Goal: Information Seeking & Learning: Learn about a topic

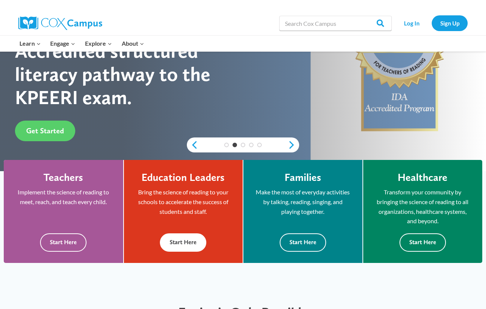
click at [188, 246] on button "Start Here" at bounding box center [183, 242] width 46 height 18
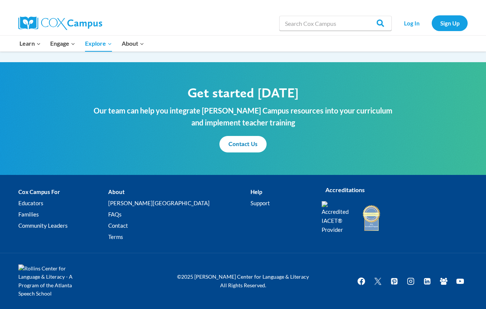
scroll to position [886, 0]
click at [32, 203] on link "Educators" at bounding box center [63, 202] width 90 height 11
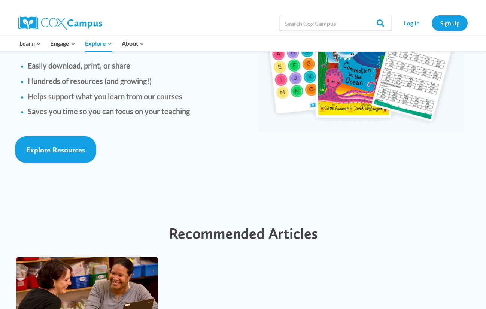
scroll to position [1648, 0]
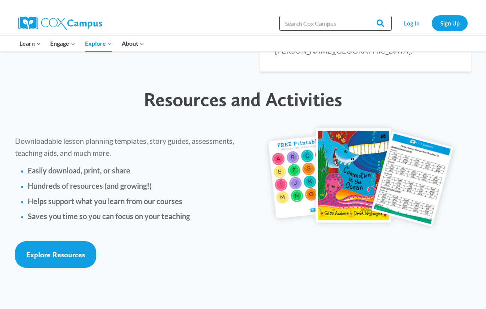
click at [304, 25] on input "Search in [URL][DOMAIN_NAME]" at bounding box center [335, 23] width 112 height 15
type input "scope and sequence"
click at [363, 16] on input "Search" at bounding box center [377, 23] width 29 height 15
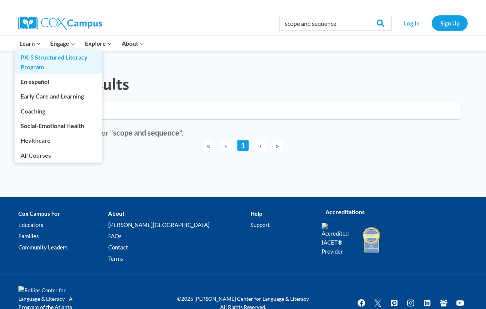
click at [27, 61] on link "PK-5 Structured Literacy Program" at bounding box center [58, 62] width 87 height 24
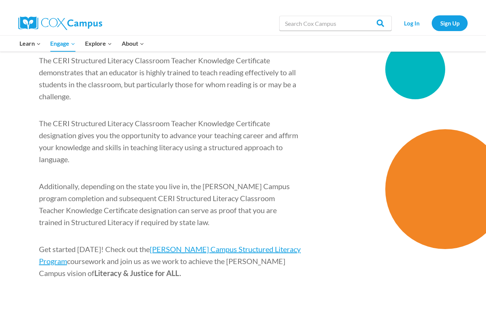
scroll to position [1198, 0]
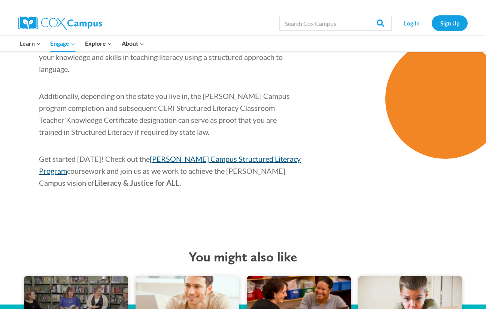
click at [207, 154] on span "[PERSON_NAME] Campus Structured Literacy Program" at bounding box center [170, 164] width 262 height 21
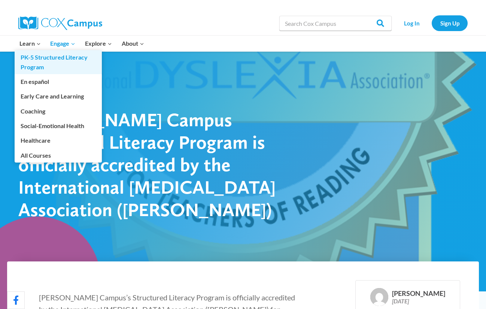
drag, startPoint x: 28, startPoint y: 63, endPoint x: 29, endPoint y: 57, distance: 6.8
click at [29, 63] on link "PK-5 Structured Literacy Program" at bounding box center [58, 62] width 87 height 24
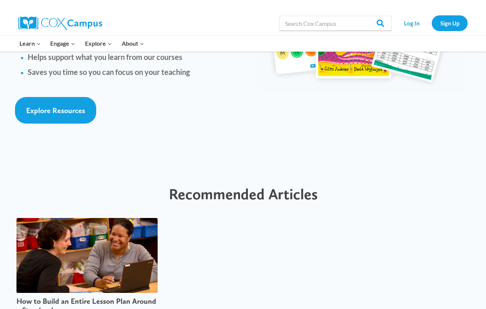
scroll to position [1648, 0]
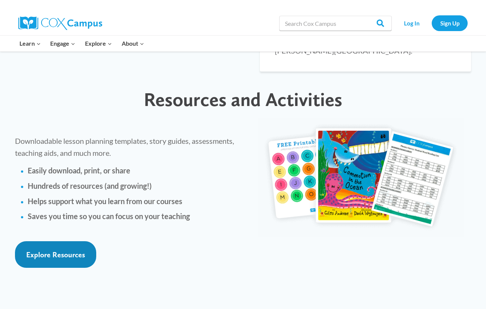
click at [49, 250] on span "Explore Resources" at bounding box center [55, 254] width 59 height 9
click at [63, 250] on span "Explore Resources" at bounding box center [55, 254] width 59 height 9
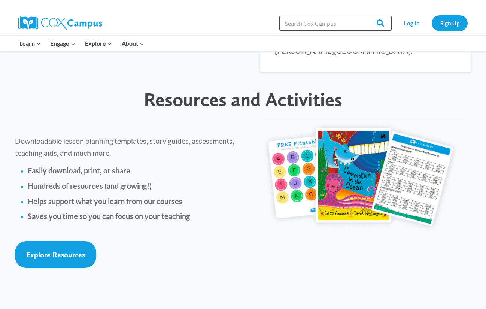
click at [313, 25] on input "Search in [URL][DOMAIN_NAME]" at bounding box center [335, 23] width 112 height 15
type input "k"
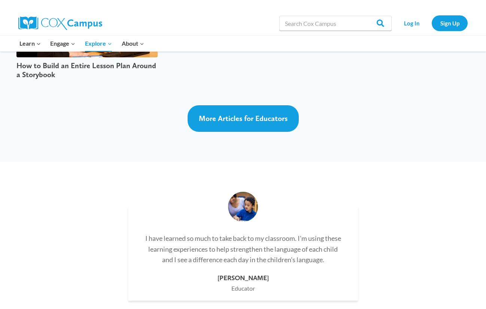
scroll to position [2022, 0]
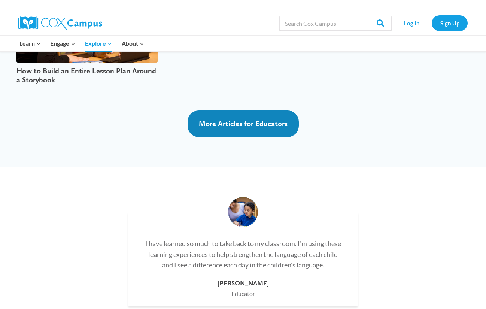
click at [238, 110] on link "More Articles for Educators" at bounding box center [243, 123] width 111 height 27
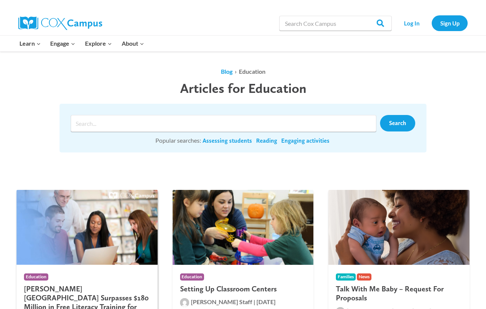
scroll to position [187, 0]
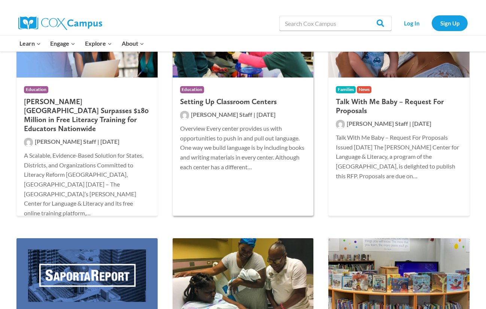
click at [239, 98] on h2 "Setting Up Classroom Centers" at bounding box center [243, 101] width 126 height 9
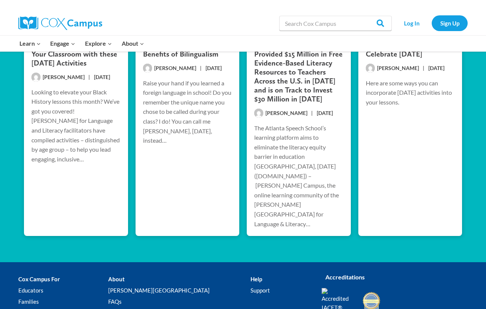
scroll to position [4981, 0]
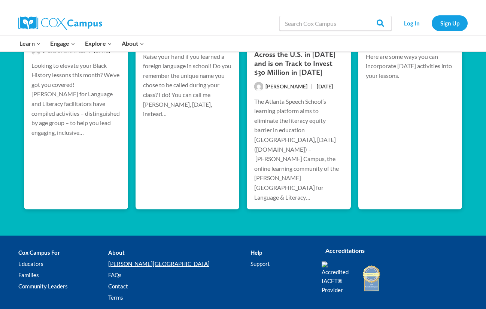
click at [155, 258] on link "[PERSON_NAME][GEOGRAPHIC_DATA]" at bounding box center [179, 263] width 142 height 11
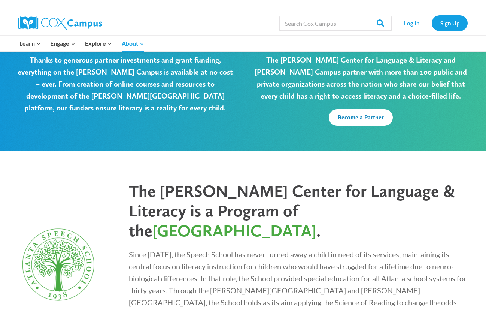
scroll to position [2019, 0]
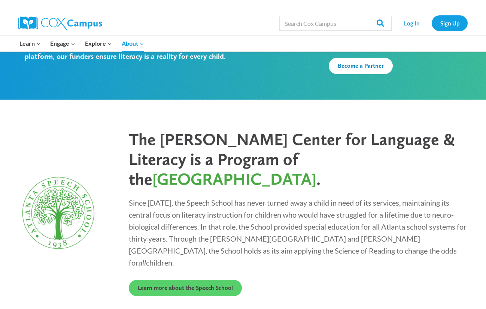
click at [64, 27] on img at bounding box center [60, 22] width 84 height 13
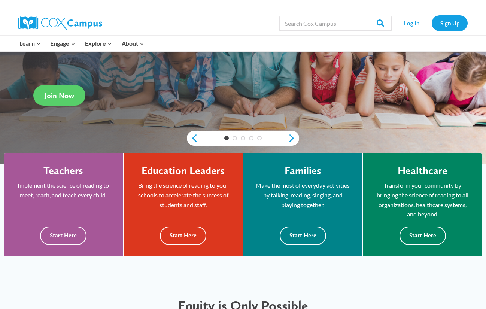
scroll to position [150, 0]
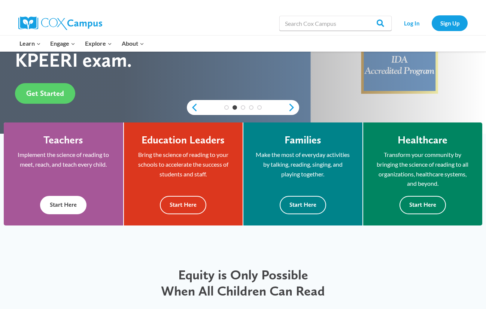
click at [56, 205] on button "Start Here" at bounding box center [63, 205] width 46 height 18
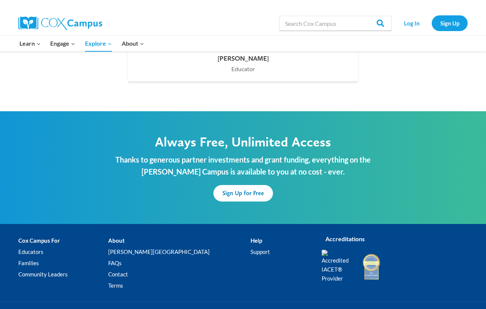
scroll to position [2274, 0]
